Goal: Task Accomplishment & Management: Complete application form

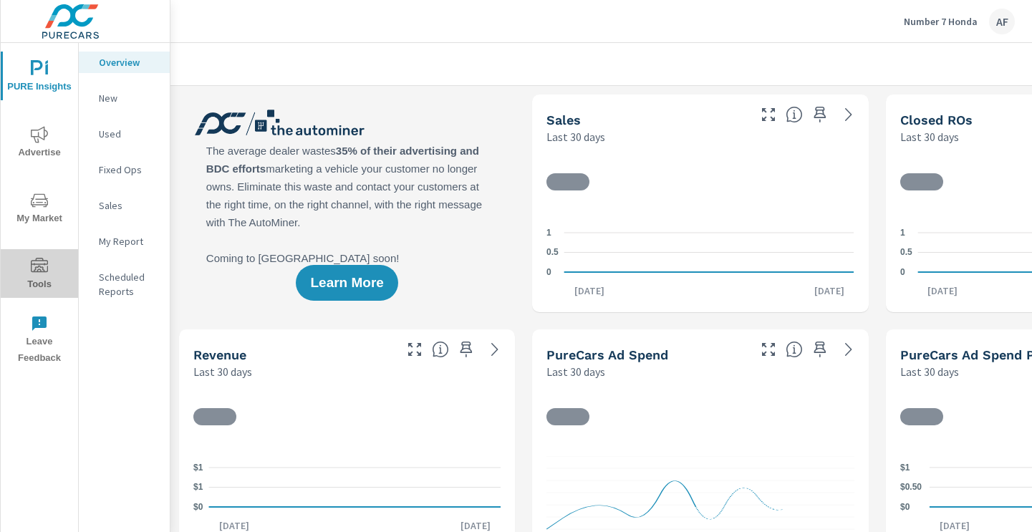
click at [29, 276] on span "Tools" at bounding box center [39, 275] width 69 height 35
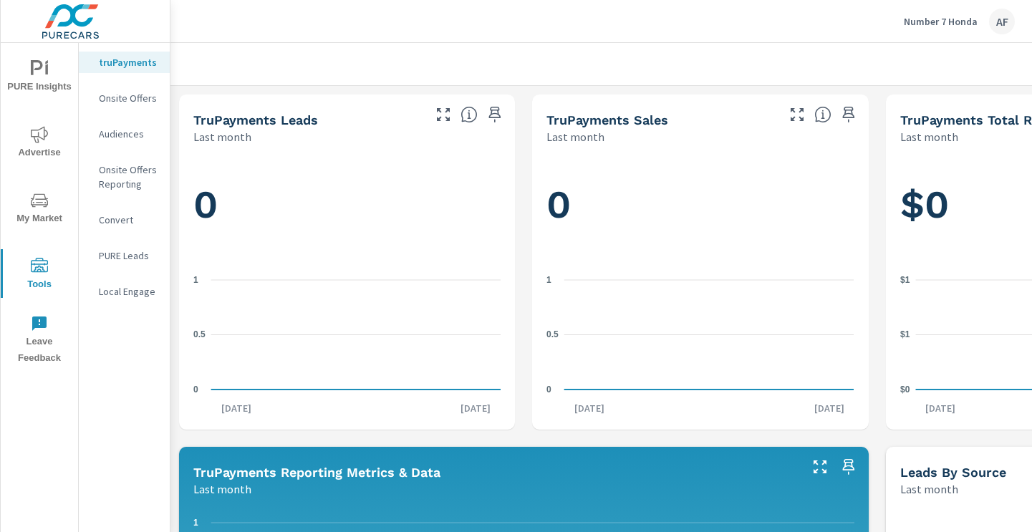
click at [150, 101] on p "Onsite Offers" at bounding box center [128, 98] width 59 height 14
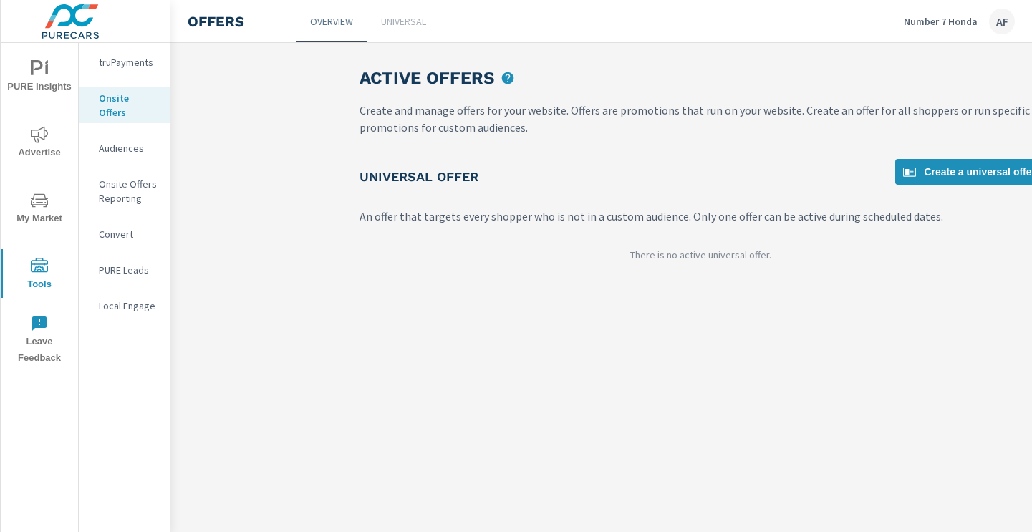
click at [394, 25] on p "Universal" at bounding box center [403, 21] width 45 height 14
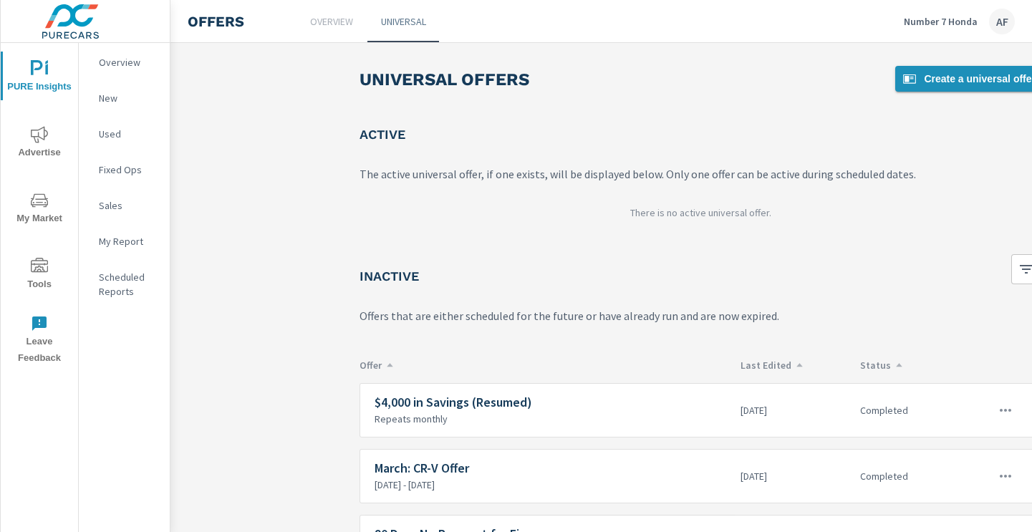
click at [923, 77] on span "Create a universal offer" at bounding box center [968, 78] width 135 height 17
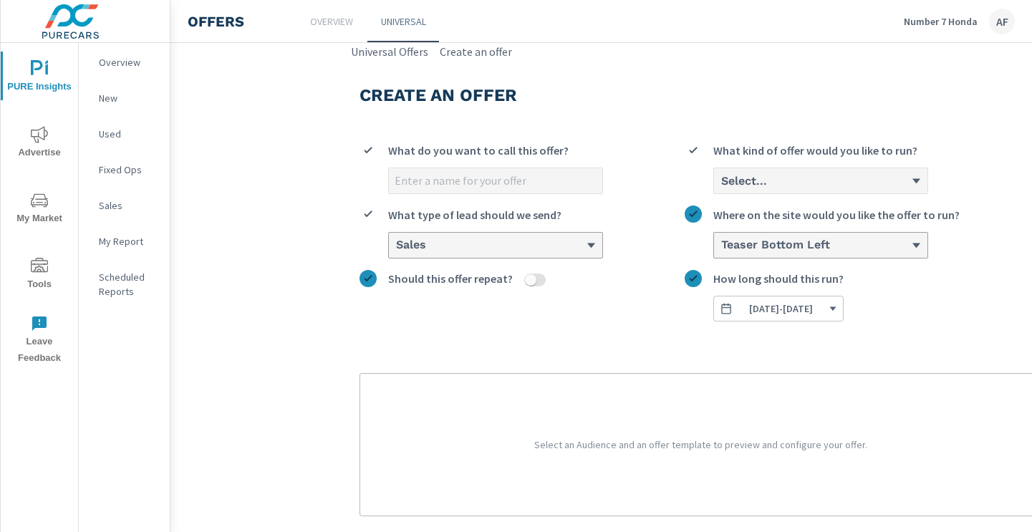
click at [444, 184] on input "What do you want to call this offer?" at bounding box center [495, 180] width 213 height 25
type input "[DATE] - CRV Offer"
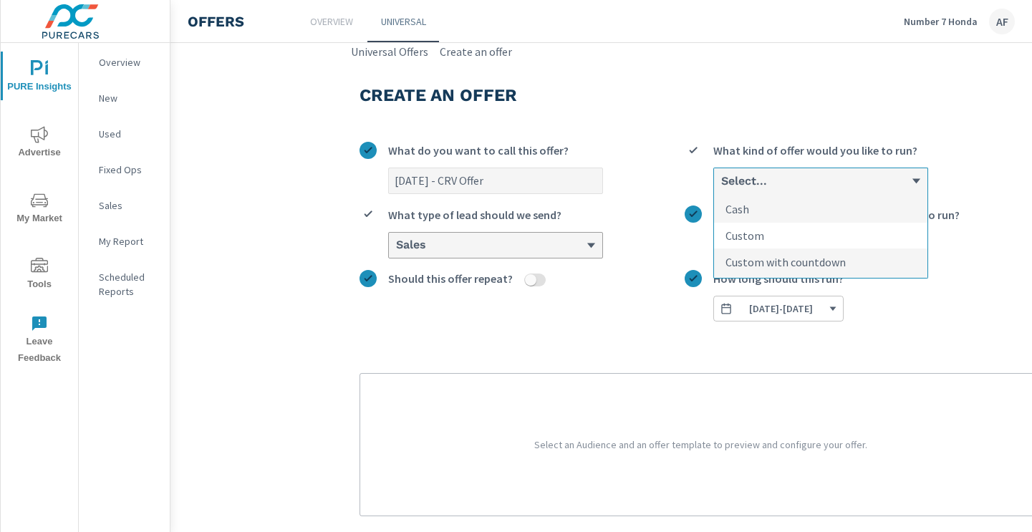
click at [742, 236] on p "Custom" at bounding box center [744, 235] width 39 height 17
click at [721, 188] on input "option Custom focused, 2 of 3. 3 results available. Use Up and Down to choose o…" at bounding box center [720, 181] width 1 height 13
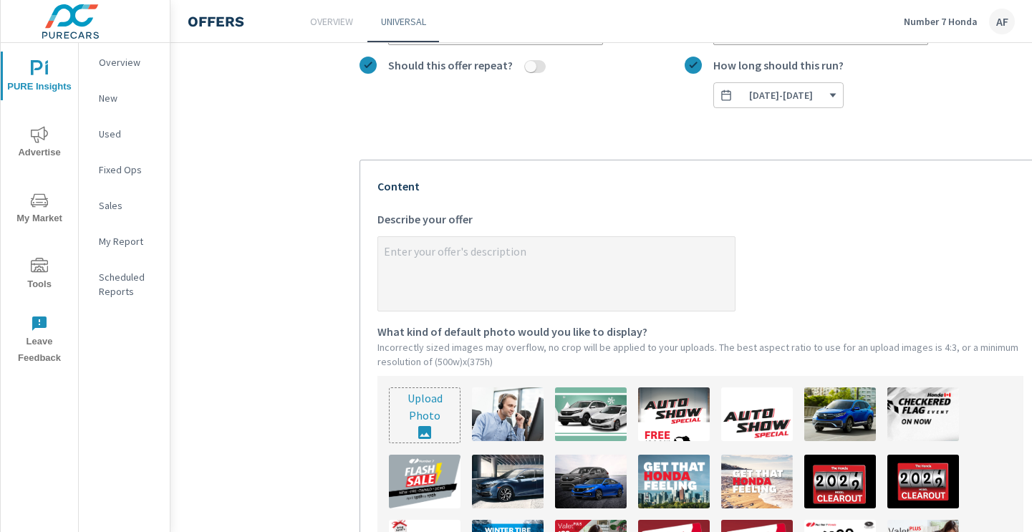
scroll to position [226, 0]
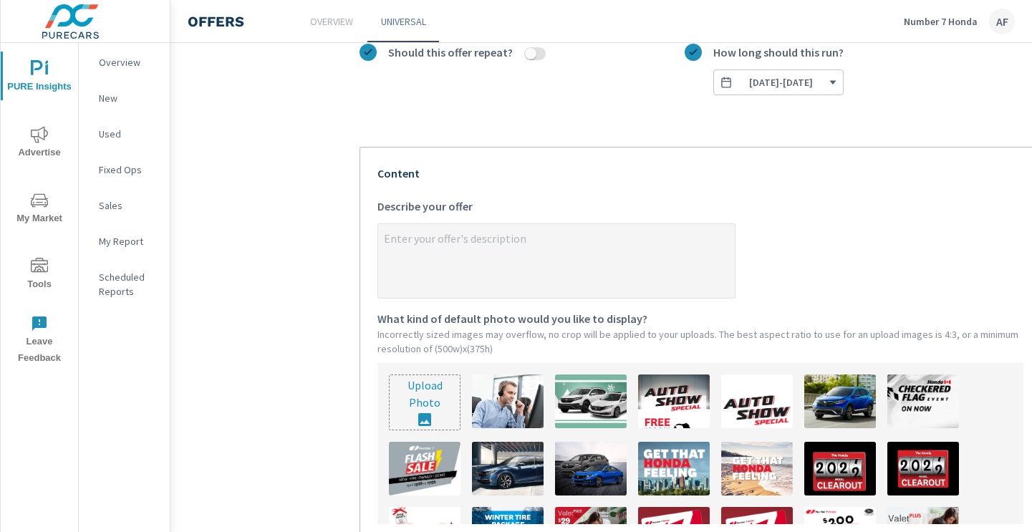
type textarea "x"
click at [516, 241] on textarea "x Describe your offer" at bounding box center [556, 262] width 357 height 72
paste textarea "Lease the 2026 CR-V from $117 Weekly. Designed to match your work and play ethi…"
type textarea "Lease the 2026 CR-V from $117 Weekly. Designed to match your work and play ethi…"
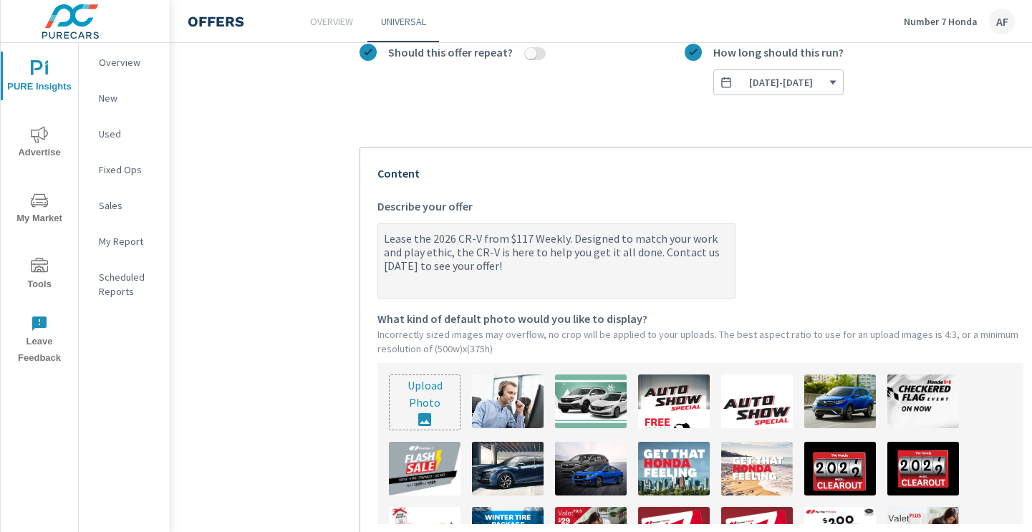
type textarea "x"
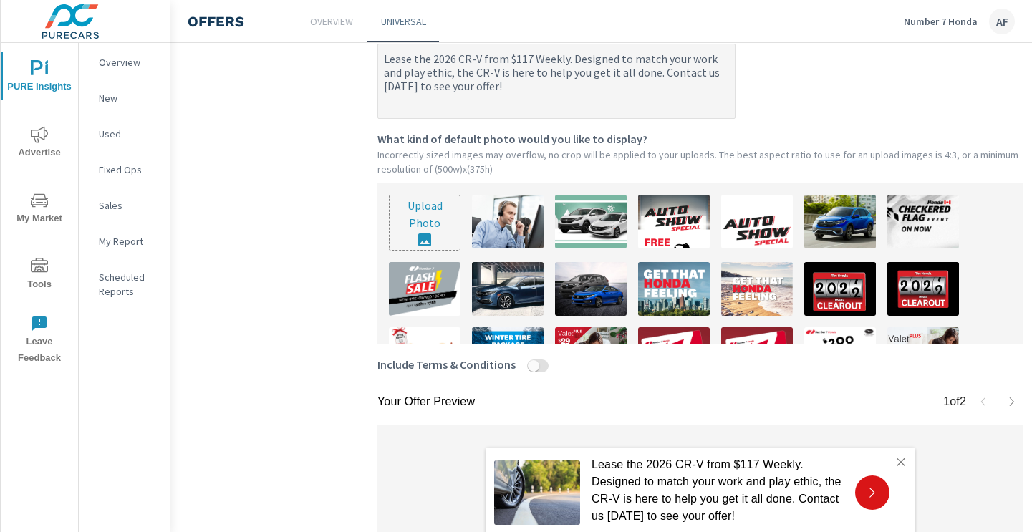
scroll to position [431, 0]
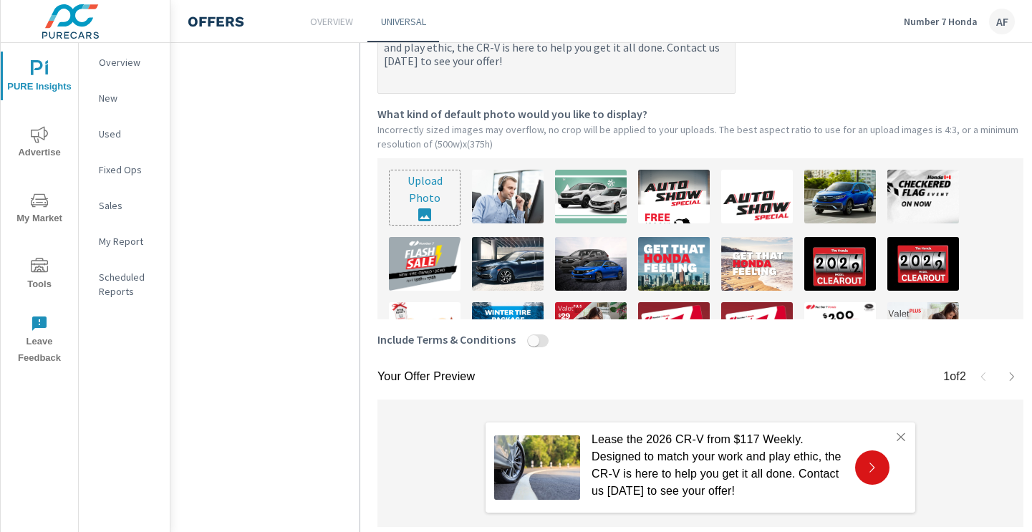
type textarea "Lease the 2026 CR-V from $117 Weekly. Designed to match your work and play ethi…"
type textarea "x"
click at [420, 194] on input "file" at bounding box center [424, 197] width 70 height 54
type input "C:\fakepath\CR-V PureCars.jpg"
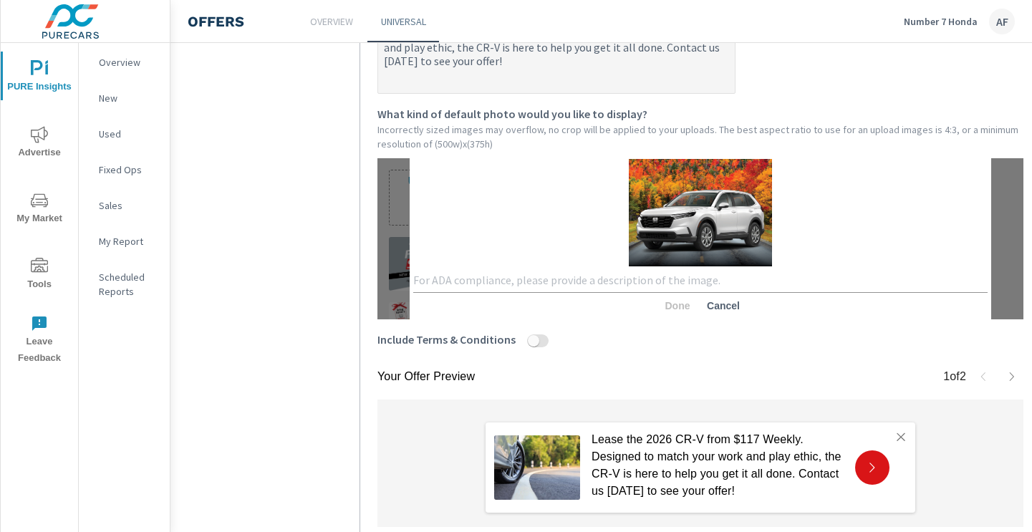
click at [614, 285] on textarea at bounding box center [700, 280] width 574 height 14
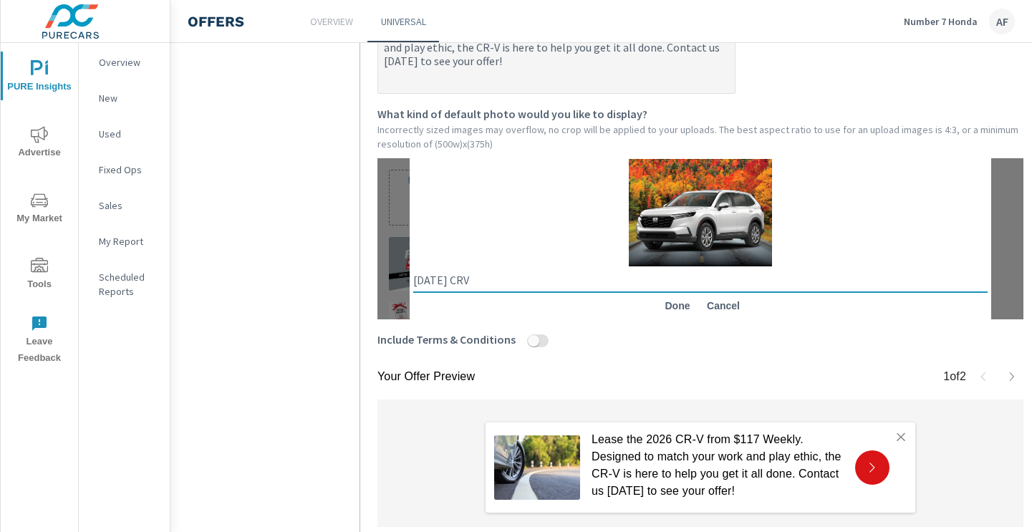
type textarea "[DATE] CRV"
click at [690, 304] on span "Done" at bounding box center [677, 305] width 34 height 13
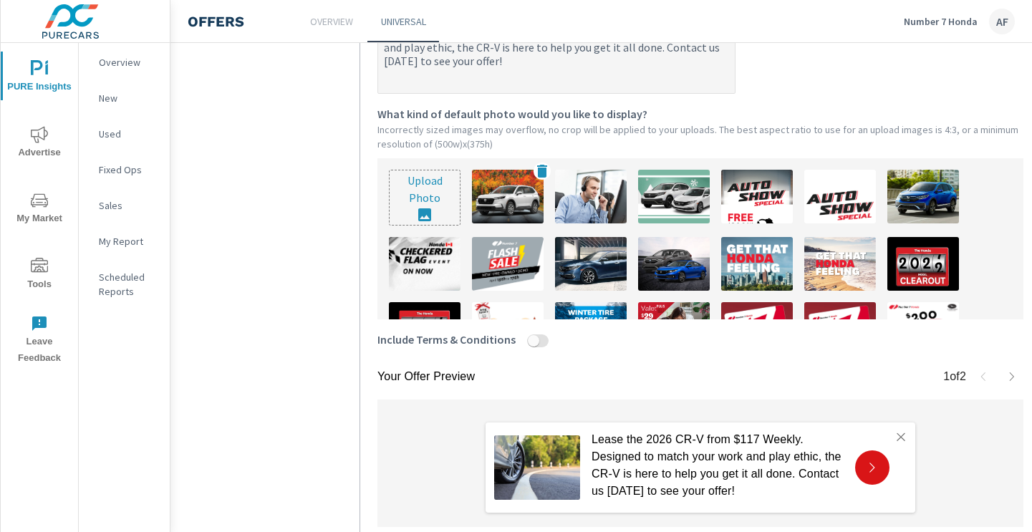
click at [523, 192] on img at bounding box center [508, 197] width 72 height 54
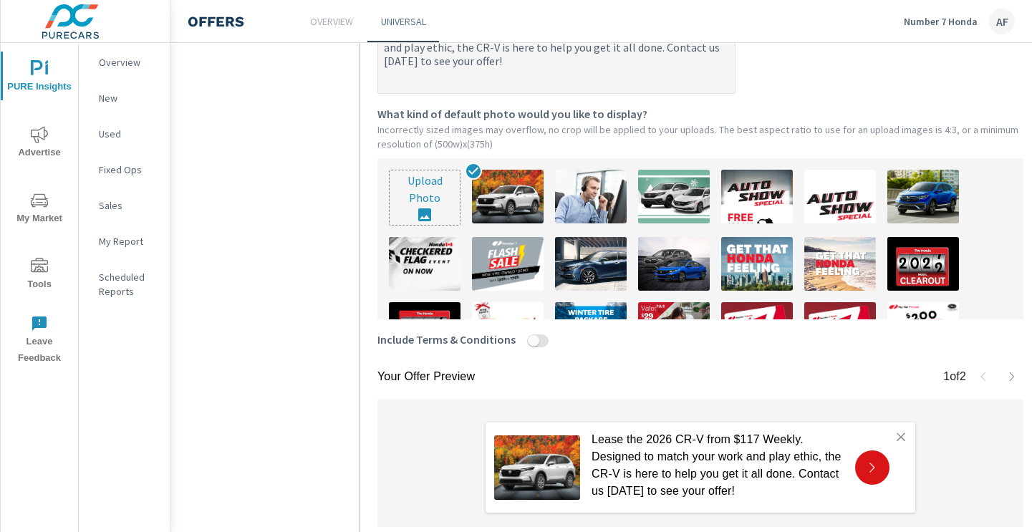
scroll to position [537, 0]
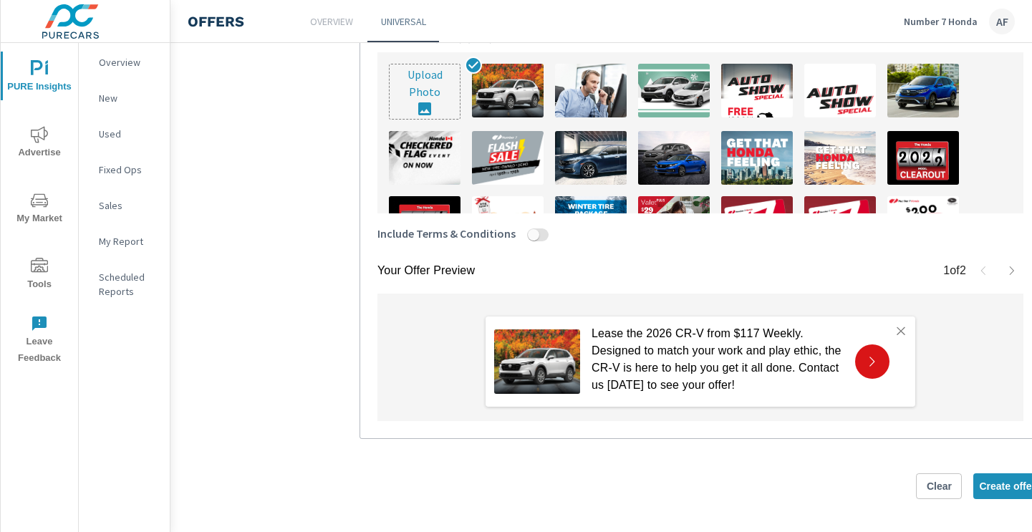
click at [1014, 498] on form "[DATE] - CRV Offer What do you want to call this offer? Custom What kind of off…" at bounding box center [700, 63] width 682 height 940
click at [1013, 486] on span "Create offer" at bounding box center [1007, 486] width 57 height 13
type textarea "x"
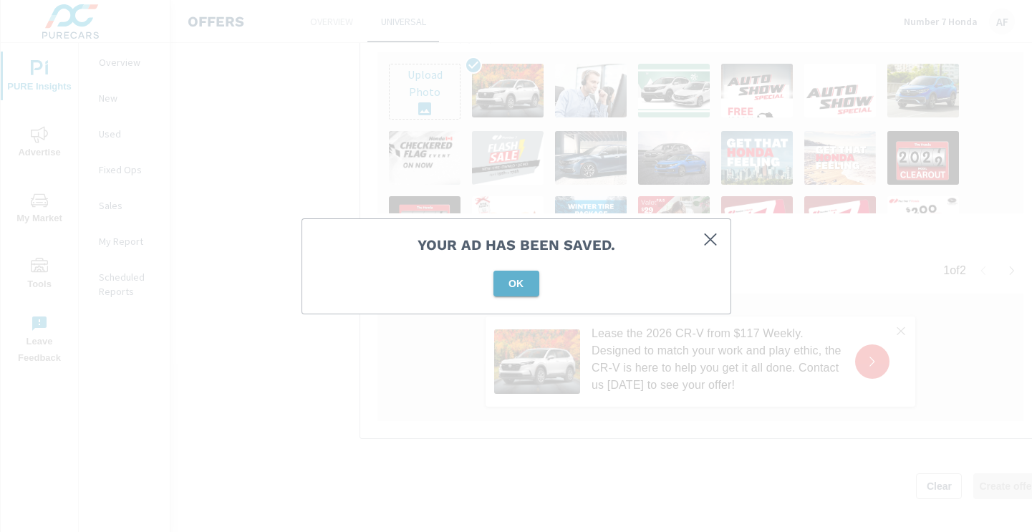
click at [510, 286] on span "OK" at bounding box center [516, 283] width 34 height 13
